Goal: Check status: Check status

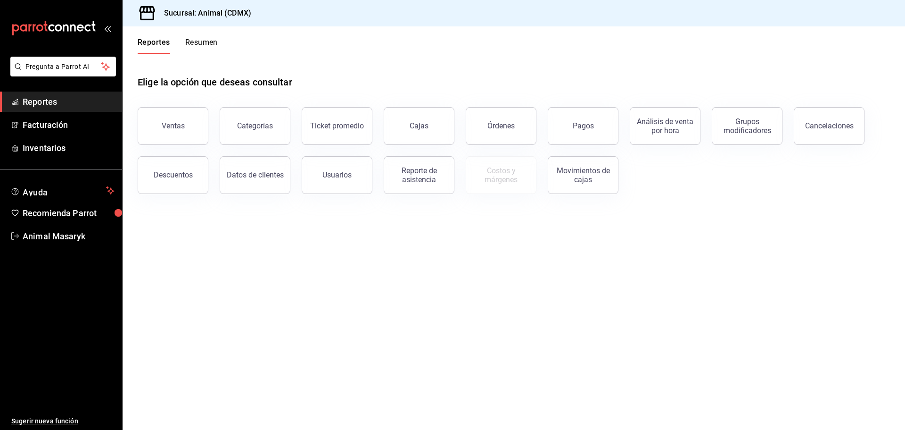
click at [591, 116] on button "Pagos" at bounding box center [583, 126] width 71 height 38
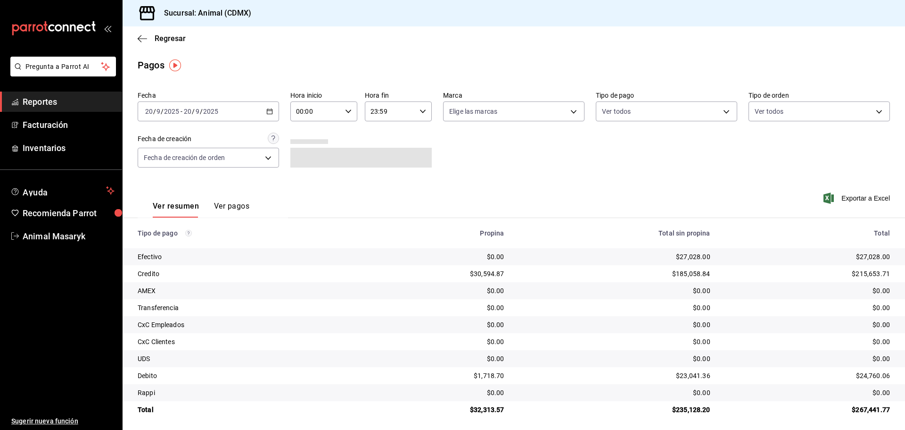
click at [266, 108] on icon "button" at bounding box center [269, 111] width 7 height 7
click at [176, 245] on span "Rango de fechas" at bounding box center [182, 246] width 73 height 10
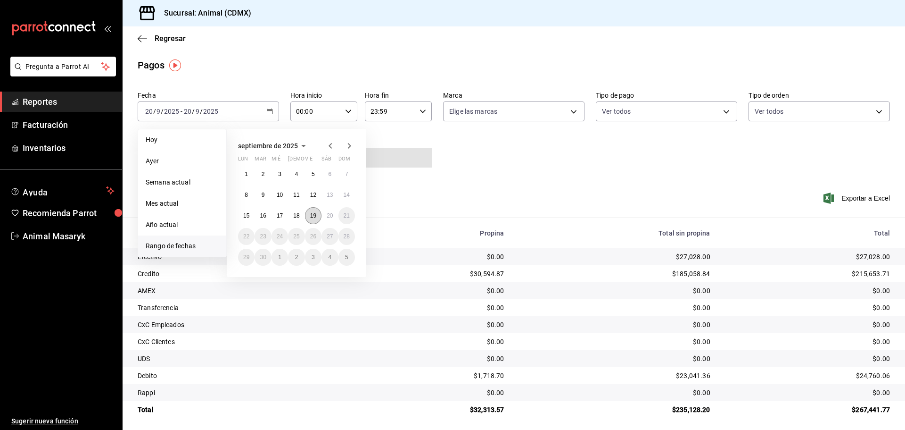
click at [311, 209] on button "19" at bounding box center [313, 215] width 17 height 17
click at [324, 214] on button "20" at bounding box center [330, 215] width 17 height 17
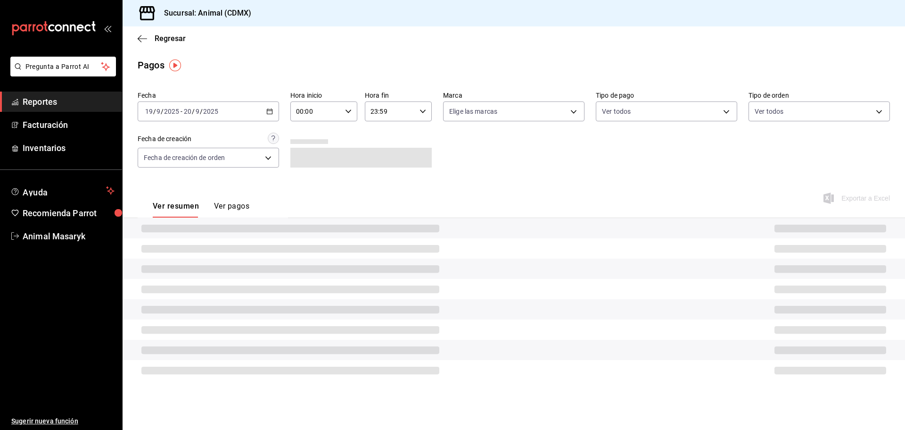
click at [324, 111] on input "00:00" at bounding box center [316, 111] width 51 height 19
click at [298, 154] on button "05" at bounding box center [307, 154] width 30 height 19
type input "05:00"
click at [465, 136] on div at bounding box center [452, 215] width 905 height 430
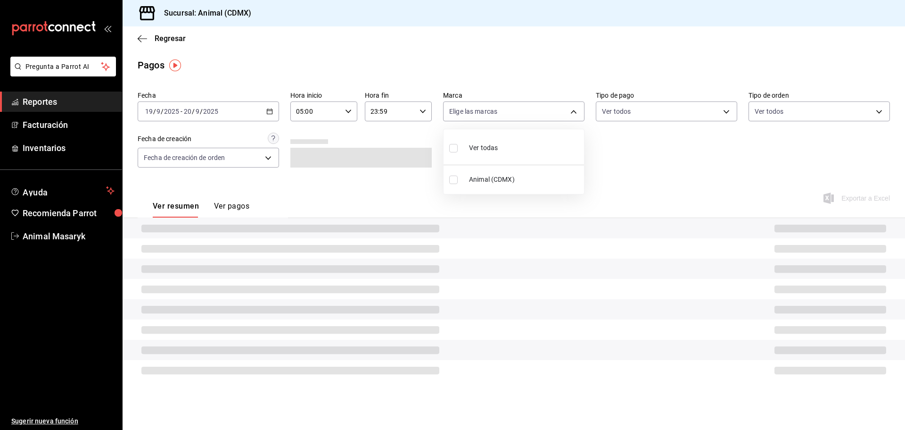
click at [557, 108] on body "Pregunta a Parrot AI Reportes Facturación Inventarios Ayuda Recomienda Parrot A…" at bounding box center [452, 215] width 905 height 430
click at [508, 144] on li "Ver todas" at bounding box center [514, 147] width 141 height 28
type input "cb0f6aec-1481-4e37-861c-bab9b3a65b14"
checkbox input "true"
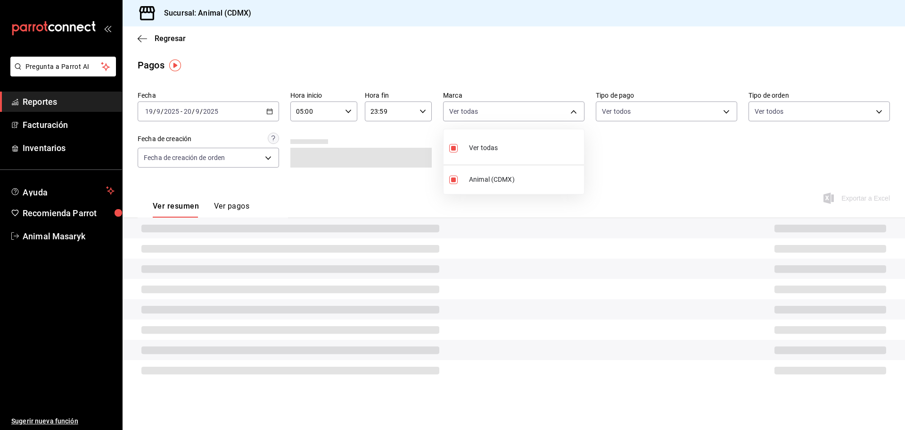
click at [660, 116] on div at bounding box center [452, 215] width 905 height 430
click at [728, 113] on body "Pregunta a Parrot AI Reportes Facturación Inventarios Ayuda Recomienda Parrot A…" at bounding box center [452, 215] width 905 height 430
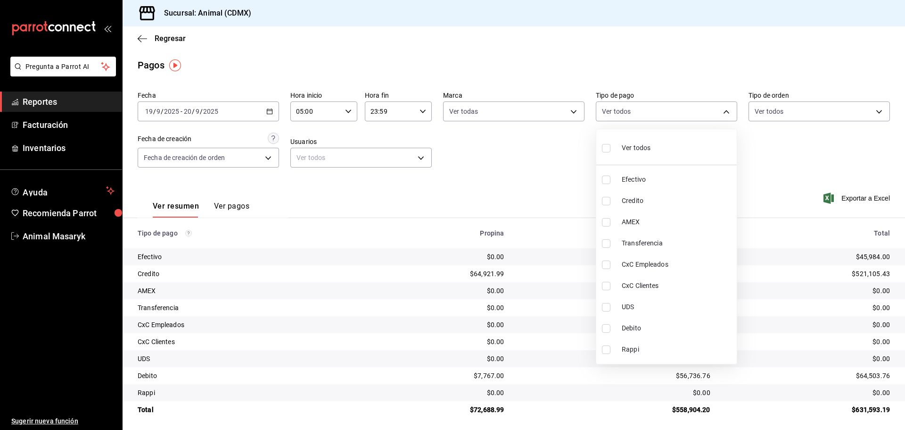
click at [685, 145] on li "Ver todos" at bounding box center [667, 147] width 141 height 28
type input "42f515b5-d78a-4538-9fd6-dd91ca8c9d0d,09d93f3d-83f8-4294-bef9-640bdbafd8e4,c0bfe…"
checkbox input "true"
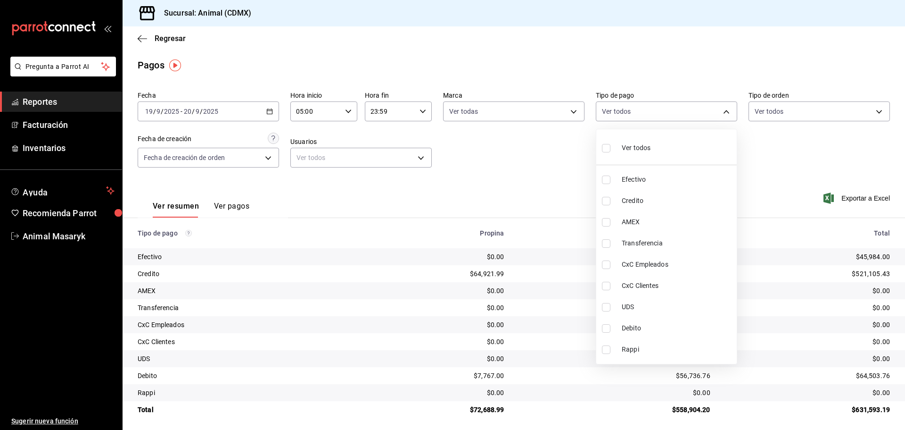
checkbox input "true"
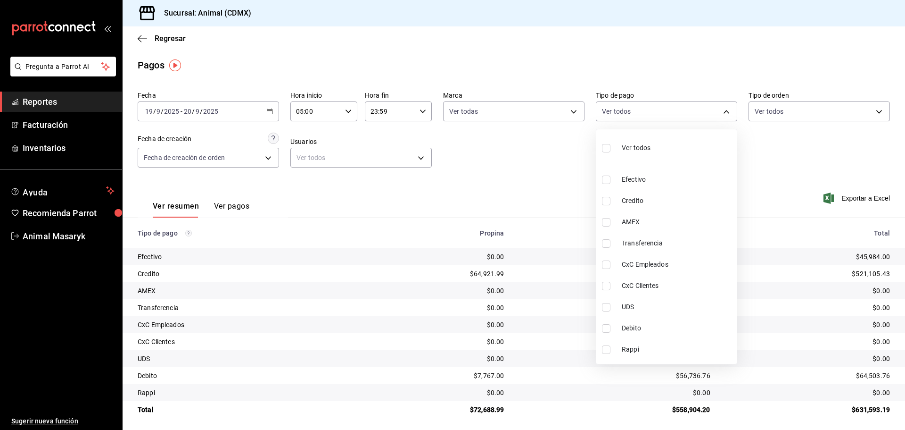
checkbox input "true"
click at [808, 160] on div at bounding box center [452, 215] width 905 height 430
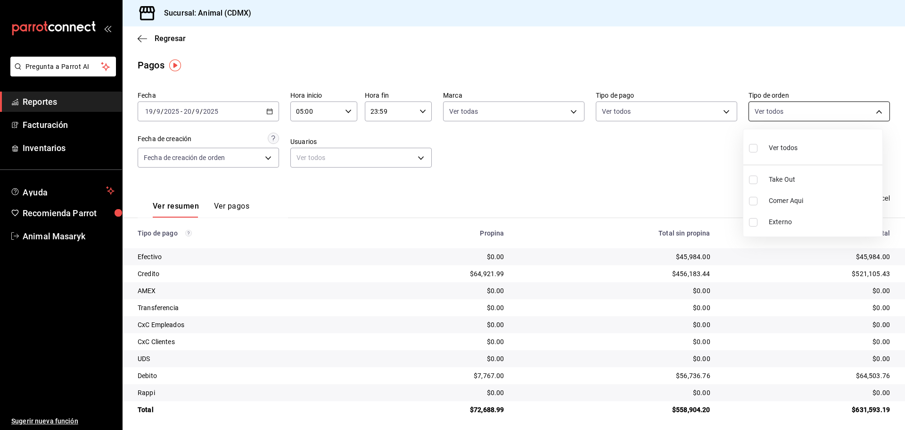
click at [865, 112] on body "Pregunta a Parrot AI Reportes Facturación Inventarios Ayuda Recomienda Parrot A…" at bounding box center [452, 215] width 905 height 430
click at [794, 143] on span "Ver todos" at bounding box center [783, 148] width 29 height 10
type input "ad44a823-99d3-4372-a913-4cf57f2a9ac0,b8ee5ff1-85c8-4a81-aa51-555e6c8ba0c6,EXTER…"
checkbox input "true"
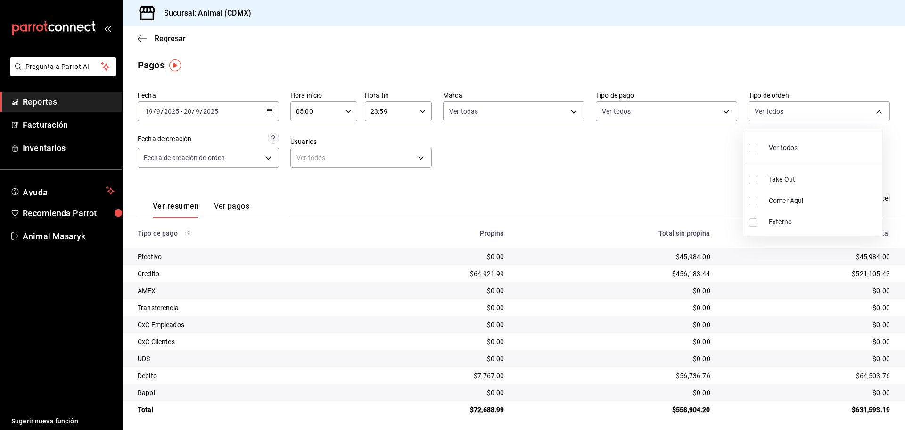
checkbox input "true"
click at [673, 140] on div at bounding box center [452, 215] width 905 height 430
click at [267, 113] on \(Stroke\) "button" at bounding box center [270, 111] width 6 height 5
click at [268, 108] on div "[DATE] [DATE] - [DATE] [DATE]" at bounding box center [208, 111] width 141 height 20
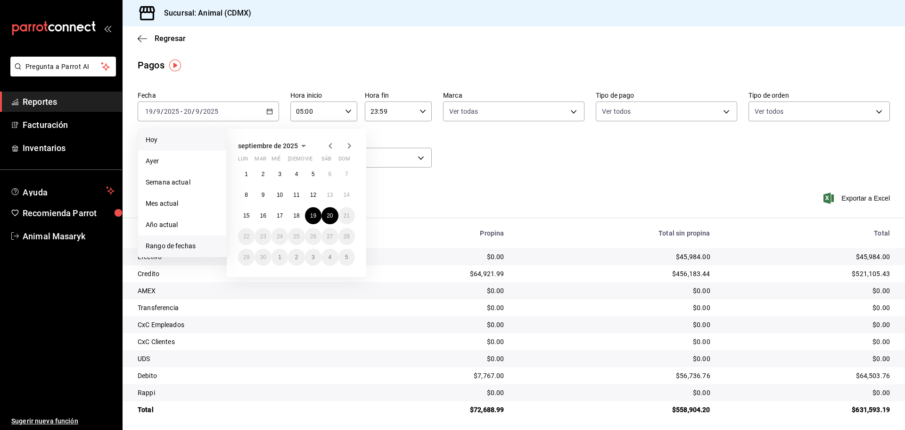
click at [174, 142] on span "Hoy" at bounding box center [182, 140] width 73 height 10
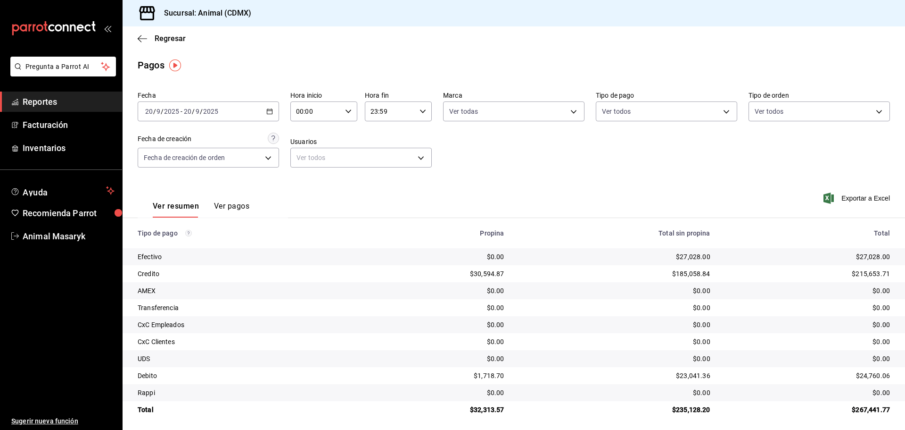
click at [345, 111] on icon "button" at bounding box center [348, 111] width 7 height 7
click at [305, 150] on button "05" at bounding box center [306, 154] width 30 height 19
type input "05:00"
click at [469, 158] on div at bounding box center [452, 215] width 905 height 430
